Goal: Information Seeking & Learning: Learn about a topic

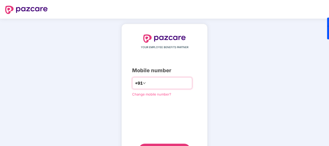
click at [147, 83] on input "**********" at bounding box center [168, 83] width 42 height 8
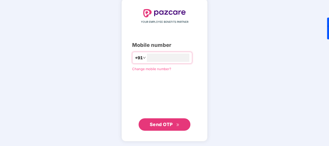
type input "**********"
click at [161, 120] on button "Send OTP" at bounding box center [164, 124] width 52 height 12
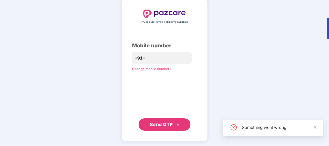
click at [163, 122] on span "Send OTP" at bounding box center [161, 124] width 23 height 5
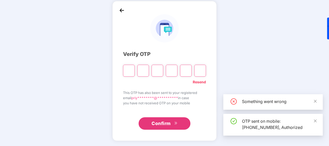
scroll to position [23, 0]
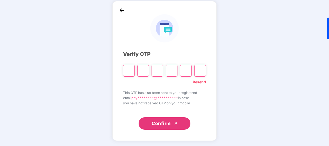
click at [126, 72] on input "Please enter verification code. Digit 1" at bounding box center [129, 71] width 12 height 12
type input "*"
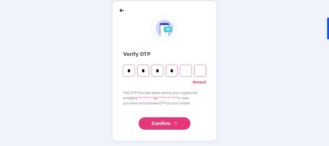
type input "*"
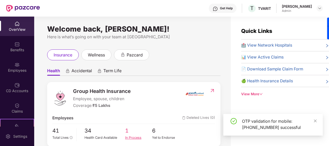
click at [129, 131] on span "1" at bounding box center [138, 131] width 27 height 9
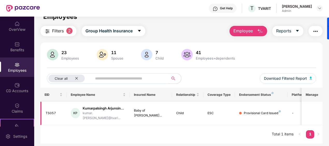
scroll to position [17, 0]
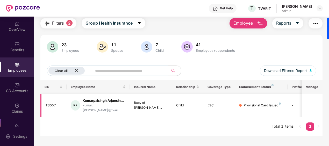
click at [291, 106] on td "-" at bounding box center [305, 105] width 37 height 23
click at [287, 21] on span "Reports" at bounding box center [283, 23] width 15 height 6
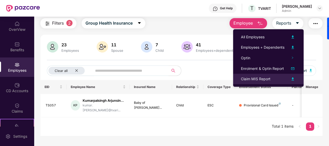
click at [250, 79] on div "Claim MIS Report" at bounding box center [255, 79] width 29 height 6
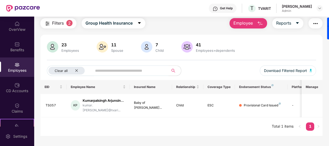
click at [192, 44] on div at bounding box center [186, 47] width 13 height 12
click at [120, 24] on span "Group Health Insurance" at bounding box center [108, 23] width 47 height 6
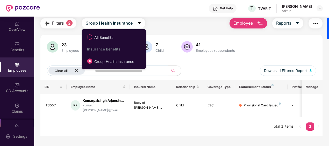
click at [53, 128] on div "EID Employee Name Insured Name Relationship Coverage Type Endorsement Status Pl…" at bounding box center [181, 108] width 282 height 56
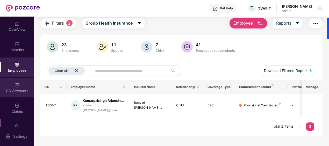
click at [16, 85] on img at bounding box center [16, 85] width 5 height 5
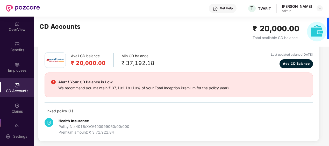
scroll to position [21, 0]
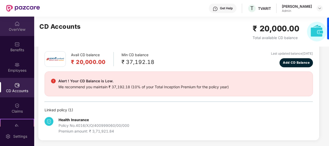
click at [16, 26] on img at bounding box center [16, 23] width 5 height 5
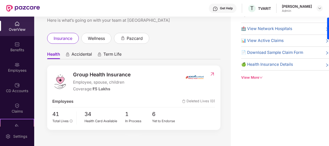
click at [105, 56] on span "Term Life" at bounding box center [112, 55] width 18 height 8
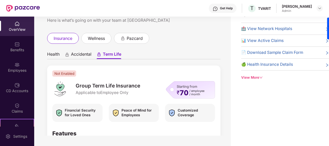
click at [87, 56] on span "Accidental" at bounding box center [81, 55] width 20 height 8
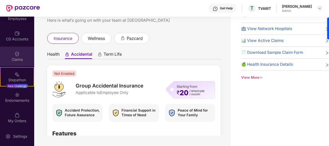
scroll to position [53, 0]
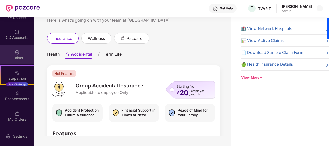
click at [14, 109] on div "My Orders" at bounding box center [17, 115] width 34 height 19
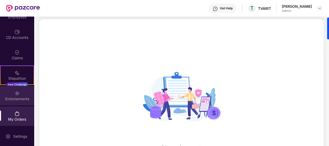
click at [17, 95] on img at bounding box center [16, 93] width 5 height 5
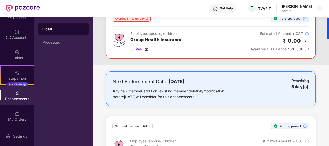
scroll to position [61, 0]
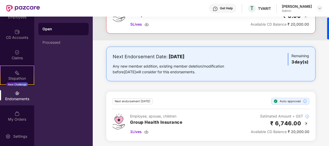
click at [306, 124] on img at bounding box center [306, 123] width 6 height 6
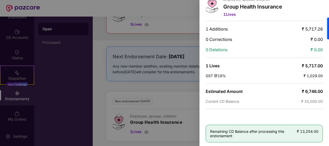
scroll to position [0, 0]
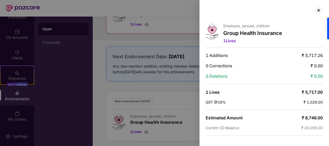
click at [106, 36] on div at bounding box center [164, 73] width 329 height 146
click at [313, 10] on div at bounding box center [263, 10] width 117 height 8
click at [314, 10] on div at bounding box center [318, 10] width 8 height 8
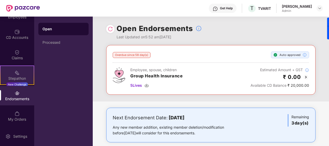
click at [14, 71] on img at bounding box center [16, 72] width 5 height 5
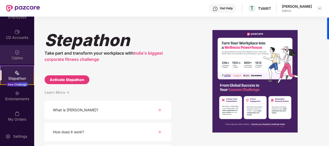
click at [26, 58] on div "Claims" at bounding box center [17, 57] width 34 height 5
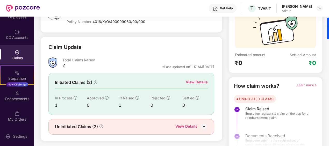
scroll to position [56, 0]
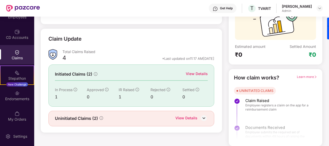
click at [205, 118] on img at bounding box center [204, 118] width 8 height 8
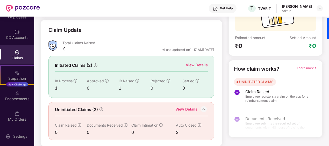
scroll to position [70, 0]
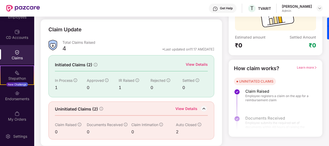
click at [204, 108] on div "Uninitiated Claims (2) View Details Claim Raised 0 Documents Received 0 Claim I…" at bounding box center [131, 120] width 166 height 38
click at [198, 62] on div "View Details" at bounding box center [196, 65] width 22 height 6
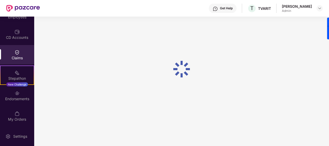
scroll to position [17, 0]
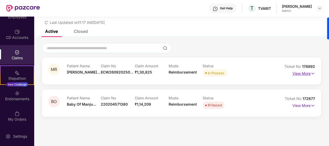
click at [311, 74] on img at bounding box center [312, 74] width 4 height 6
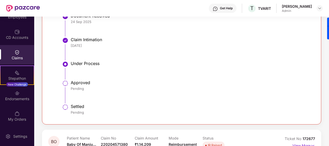
scroll to position [187, 0]
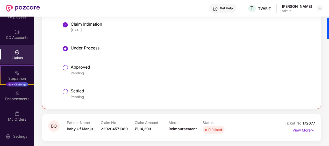
click at [301, 129] on p "View More" at bounding box center [303, 129] width 23 height 7
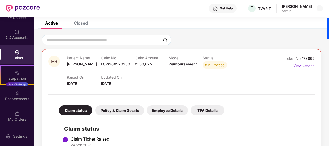
scroll to position [0, 0]
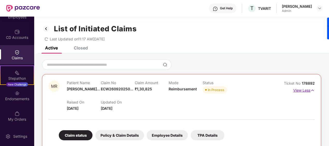
click at [308, 89] on p "View Less" at bounding box center [303, 89] width 21 height 7
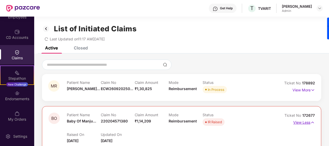
click at [311, 123] on img at bounding box center [312, 123] width 4 height 6
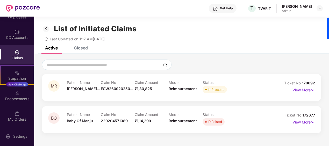
click at [75, 49] on div "Closed" at bounding box center [81, 47] width 14 height 5
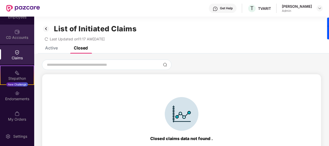
click at [10, 36] on div "CD Accounts" at bounding box center [17, 37] width 34 height 5
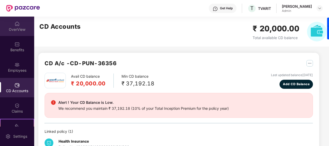
click at [14, 32] on div "OverView" at bounding box center [17, 26] width 34 height 19
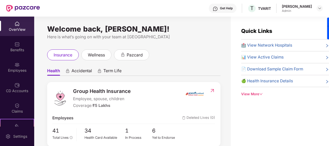
click at [302, 8] on div "[PERSON_NAME]" at bounding box center [296, 6] width 30 height 5
click at [316, 8] on div "[PERSON_NAME] Admin" at bounding box center [301, 8] width 41 height 9
click at [319, 9] on img at bounding box center [319, 8] width 4 height 4
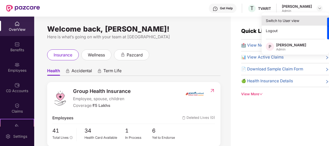
click at [270, 20] on div "Switch to User view" at bounding box center [294, 21] width 67 height 10
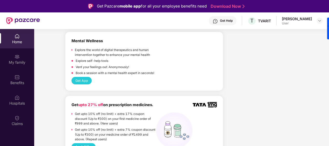
scroll to position [362, 0]
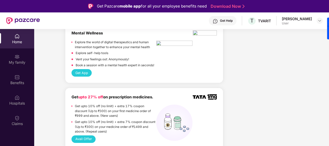
click at [89, 140] on button "Avail Offer" at bounding box center [83, 139] width 24 height 8
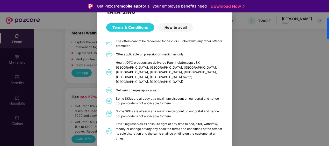
scroll to position [11, 0]
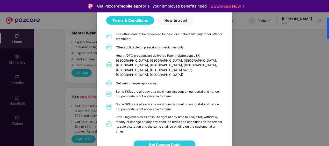
click at [168, 21] on div "How to avail" at bounding box center [175, 20] width 35 height 8
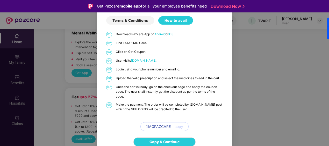
scroll to position [18, 0]
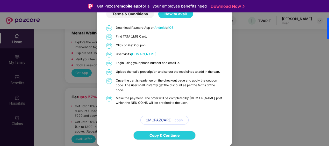
click at [279, 37] on div "TATA 1MG Terms & Conditions How to avail 01 Download Pazcare App on Android or …" at bounding box center [164, 73] width 329 height 146
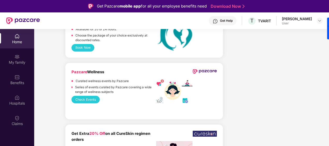
scroll to position [1242, 0]
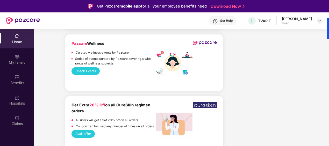
click at [91, 67] on button "Check Events" at bounding box center [85, 71] width 28 height 8
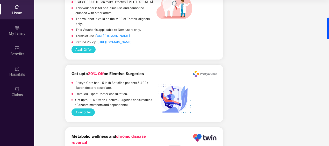
scroll to position [0, 0]
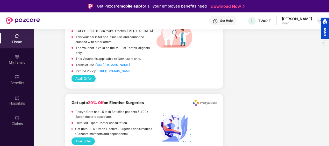
click at [321, 18] on div at bounding box center [324, 29] width 8 height 22
